Goal: Check status: Check status

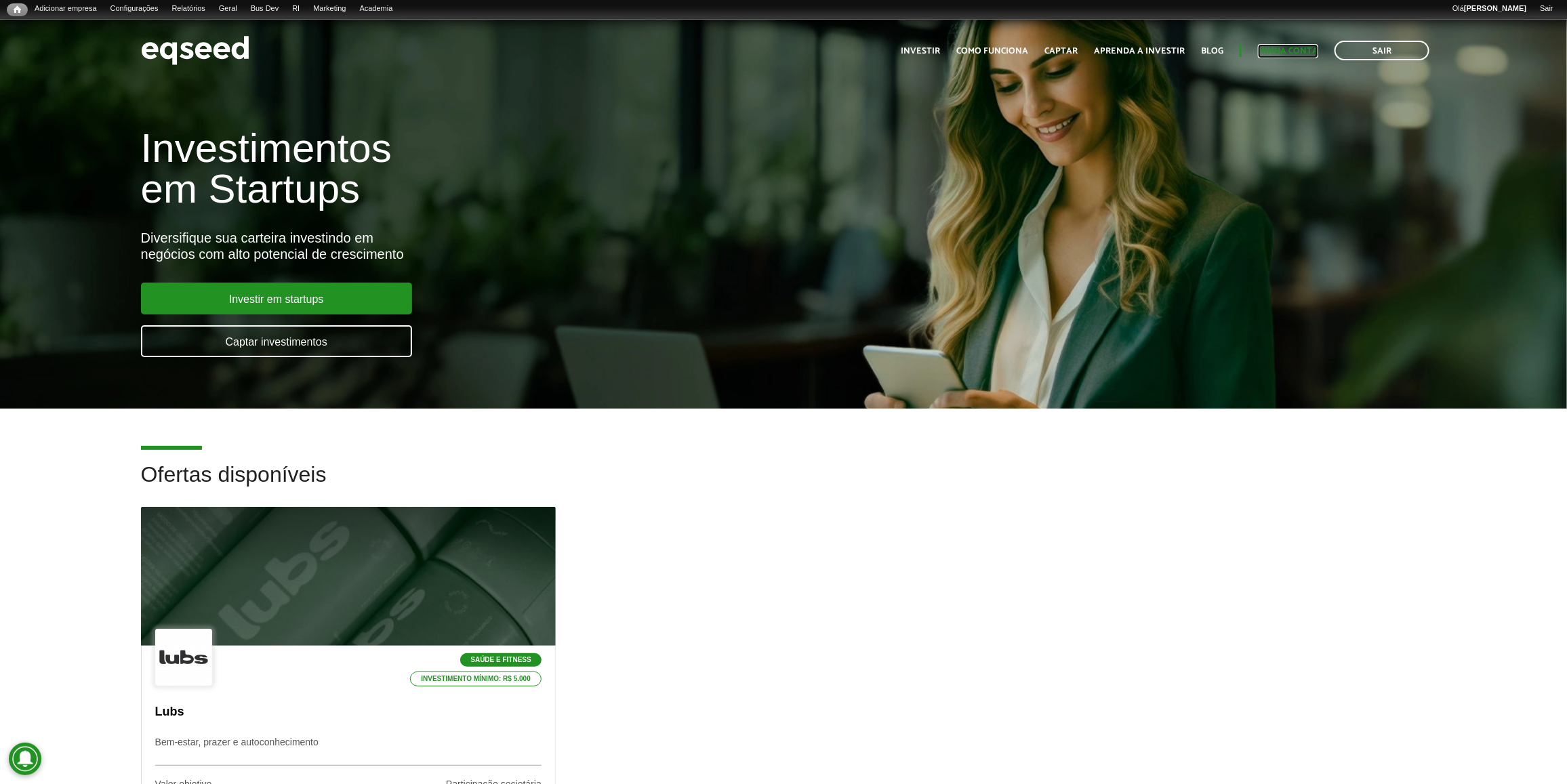
click at [1299, 48] on link "Minha conta" at bounding box center [1288, 51] width 60 height 9
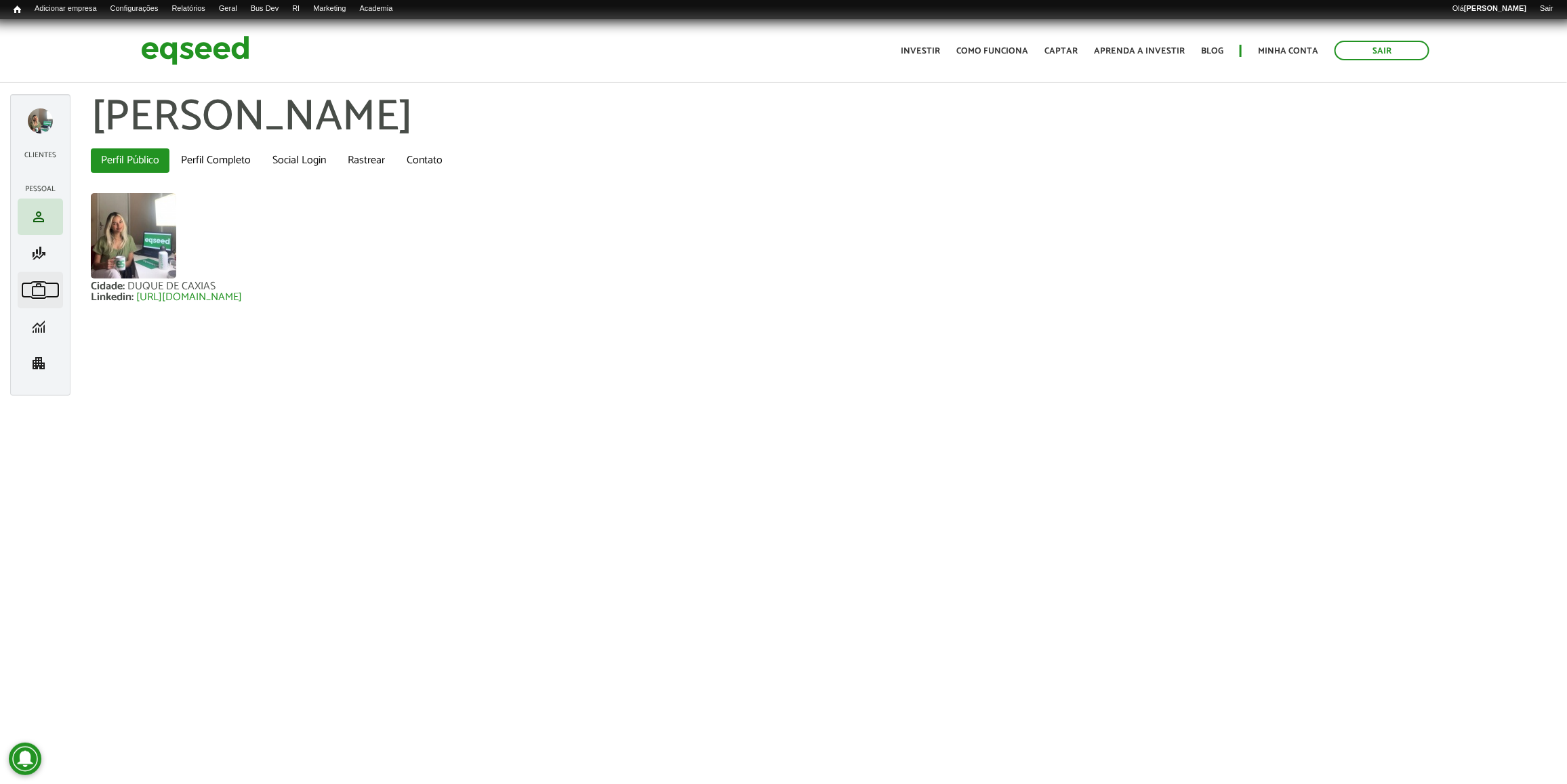
click at [41, 292] on span "work" at bounding box center [38, 290] width 16 height 16
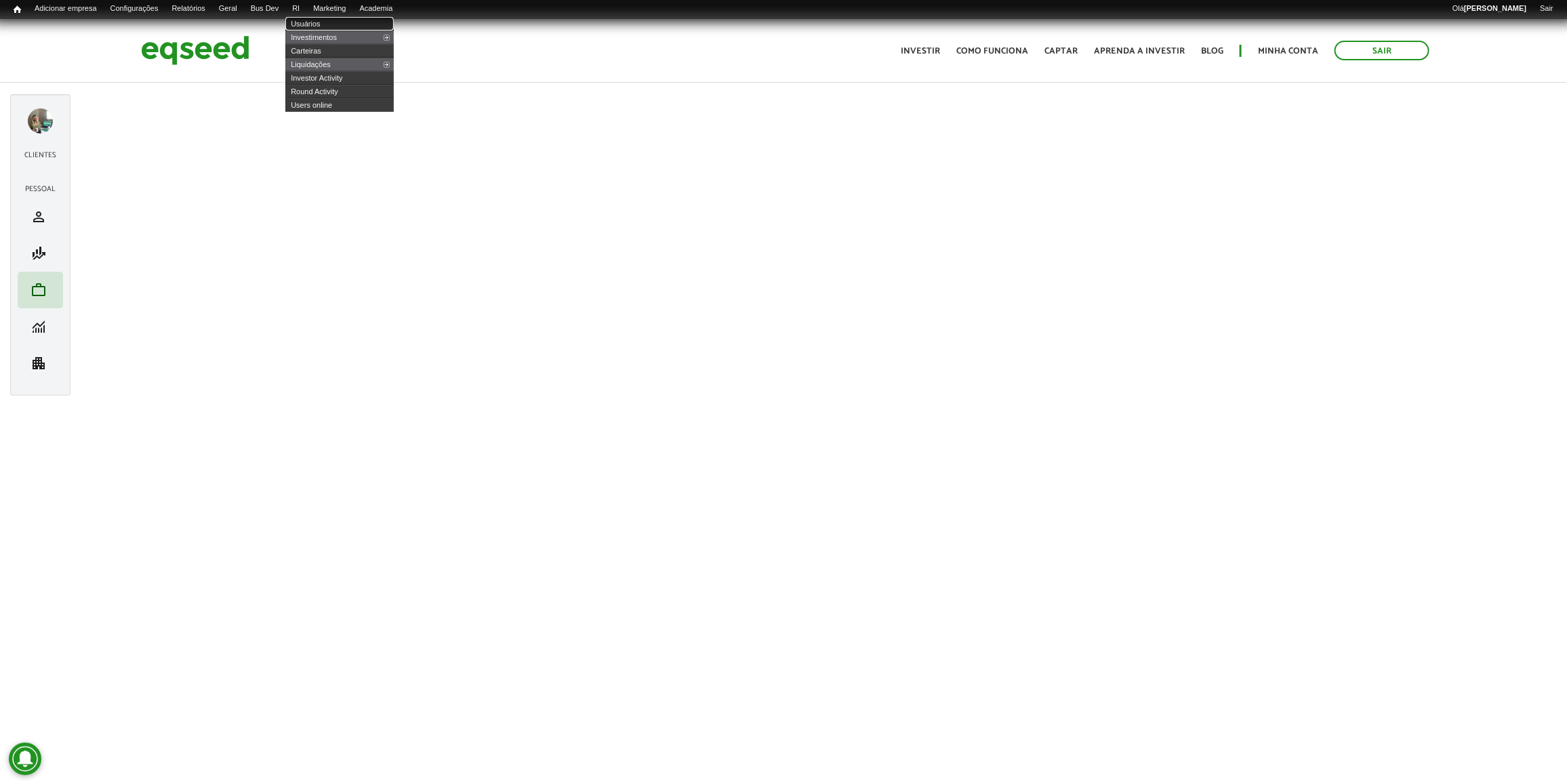
click at [321, 21] on link "Usuários" at bounding box center [339, 23] width 108 height 14
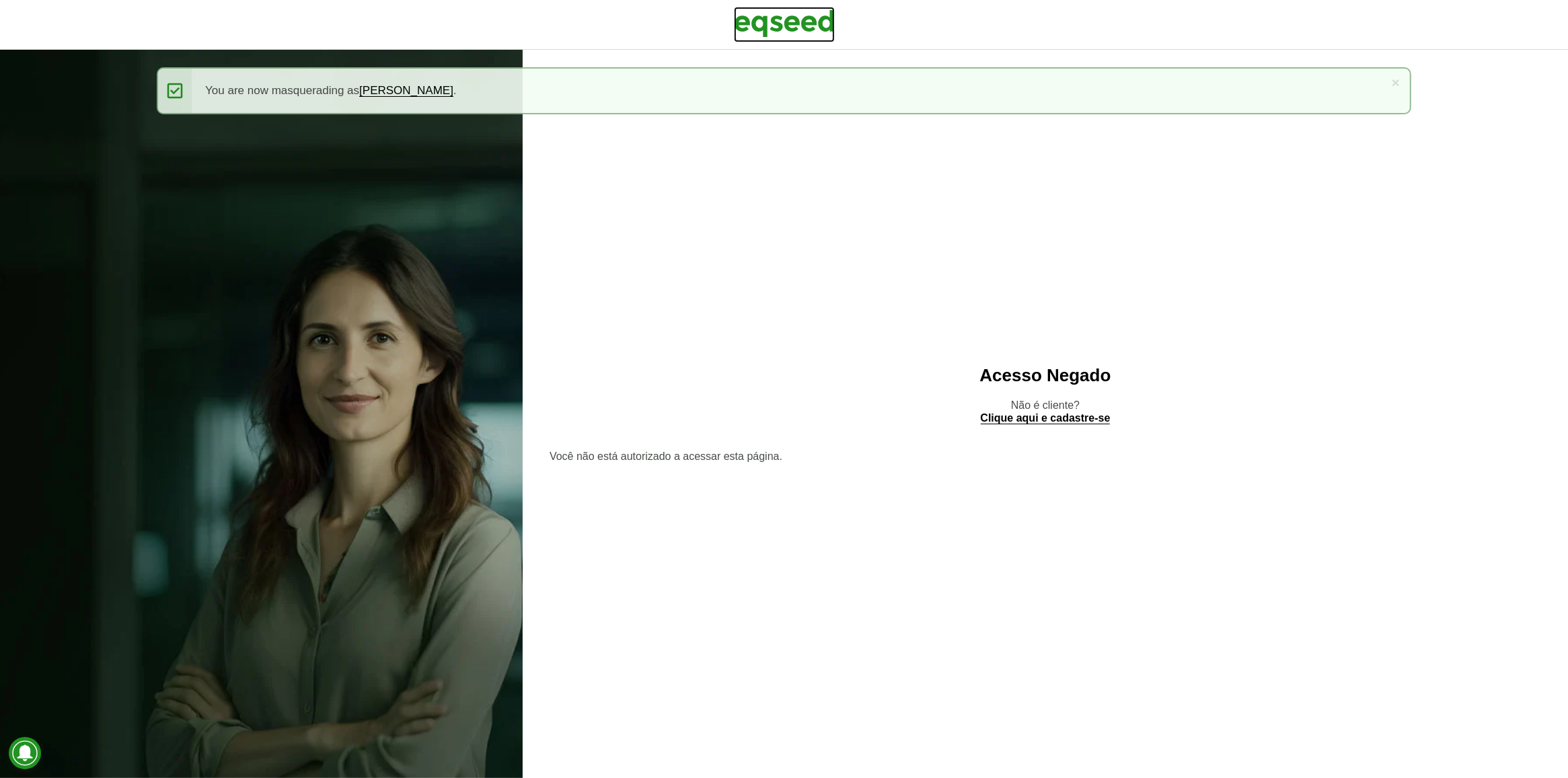
click at [778, 28] on img at bounding box center [784, 24] width 101 height 34
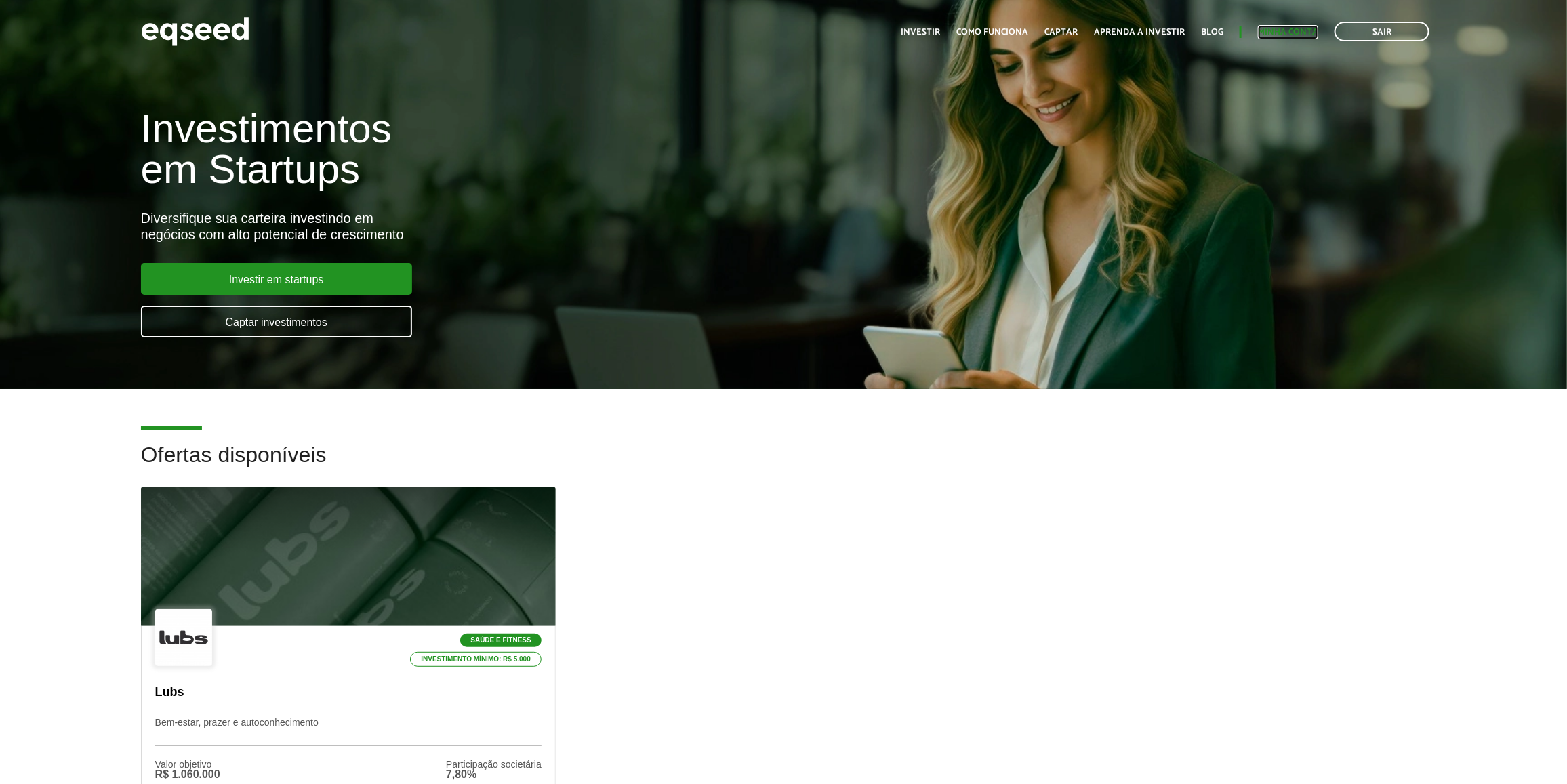
click at [1278, 36] on link "Minha conta" at bounding box center [1288, 32] width 60 height 9
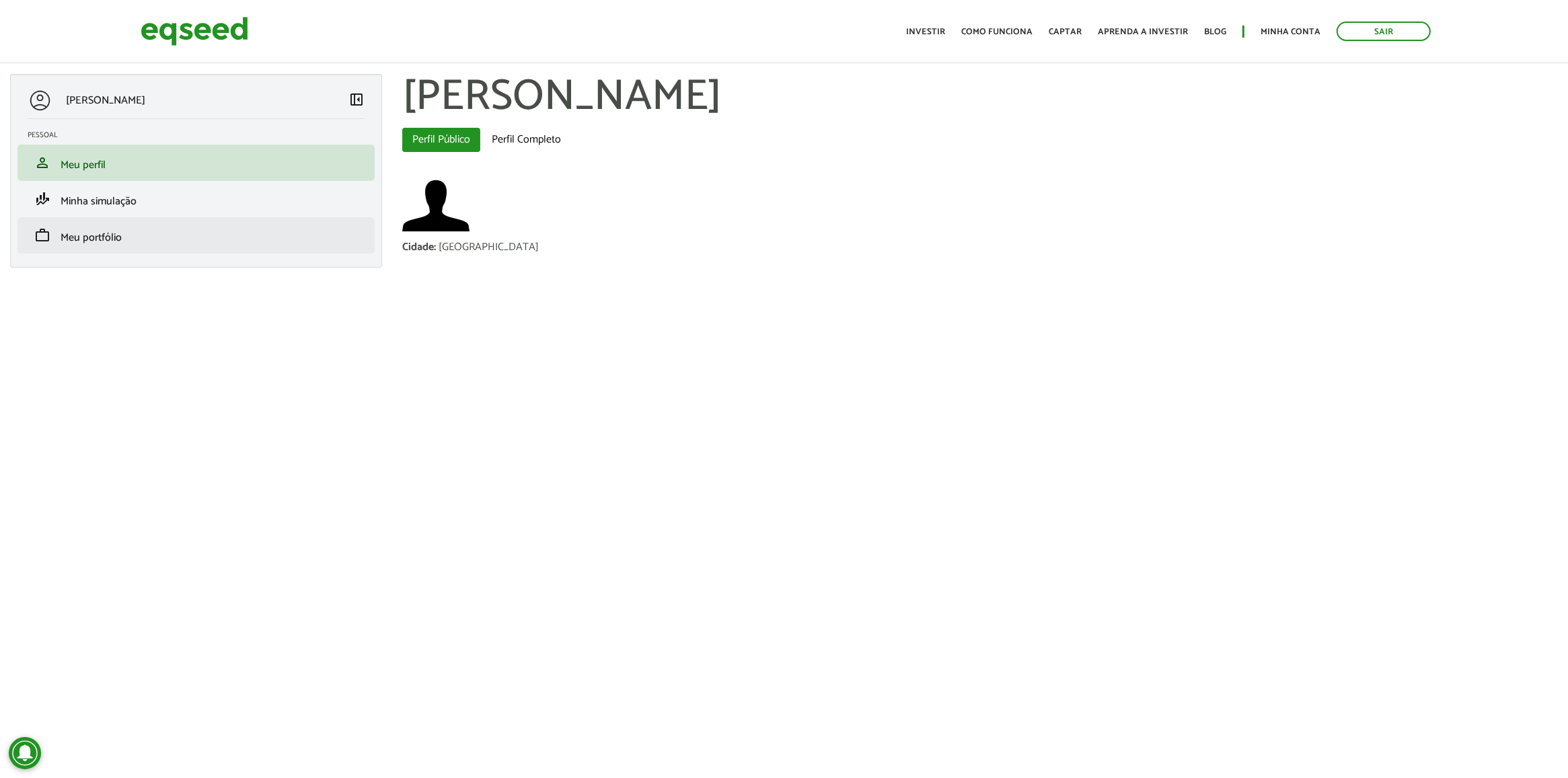
click at [230, 246] on li "work Meu portfólio" at bounding box center [196, 235] width 357 height 36
click at [223, 237] on link "work Meu portfólio" at bounding box center [196, 235] width 337 height 16
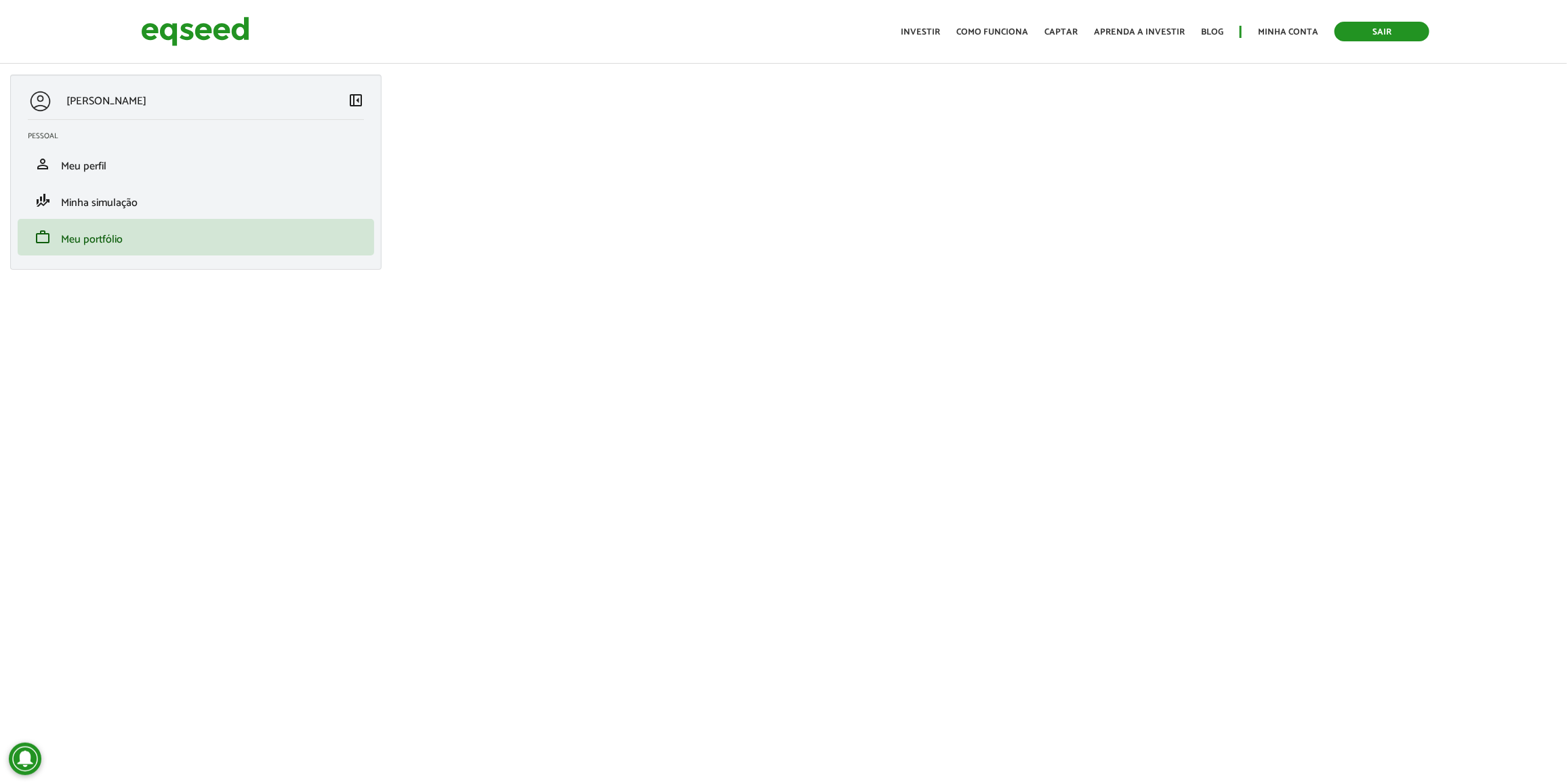
click at [1347, 31] on link "Sair" at bounding box center [1382, 31] width 95 height 20
